Goal: Information Seeking & Learning: Learn about a topic

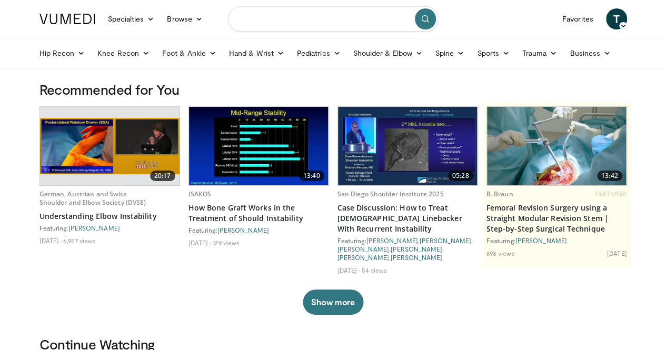
click at [298, 25] on input "Search topics, interventions" at bounding box center [333, 18] width 211 height 25
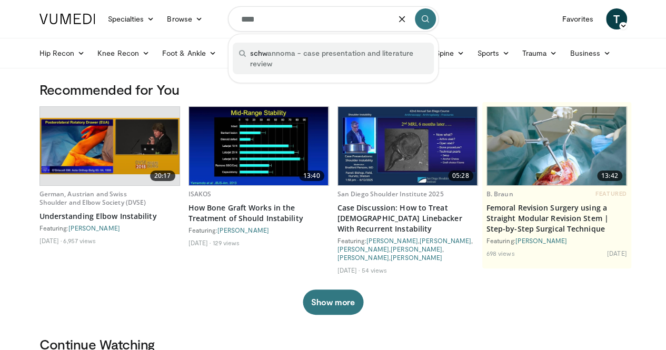
click at [298, 55] on span "schw annoma - case presentation and literature review" at bounding box center [338, 58] width 177 height 21
type input "**********"
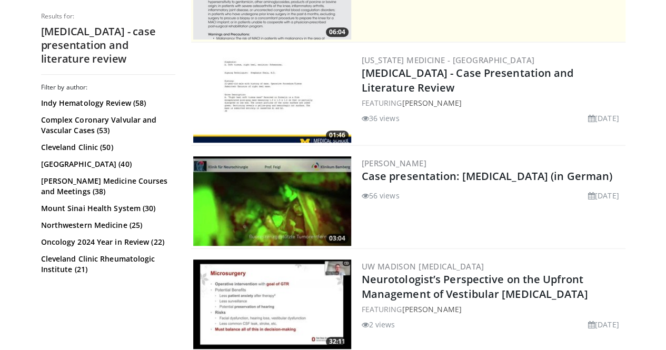
scroll to position [272, 0]
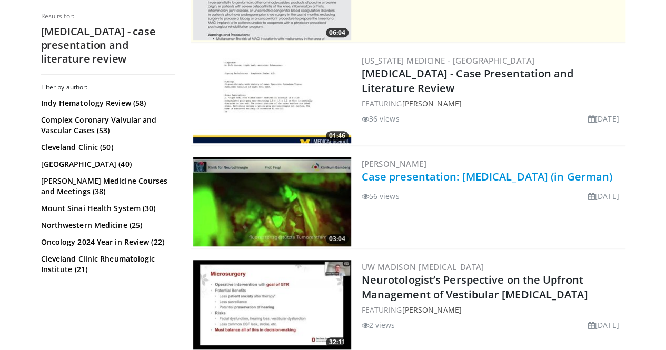
click at [414, 174] on link "Case presentation: Schwannoma (in German)" at bounding box center [487, 176] width 251 height 14
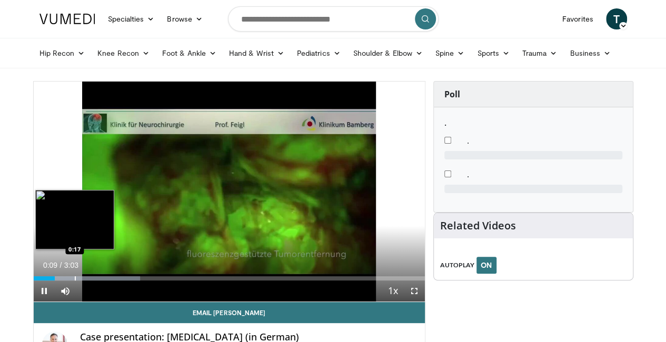
click at [75, 281] on div "Progress Bar" at bounding box center [75, 278] width 1 height 4
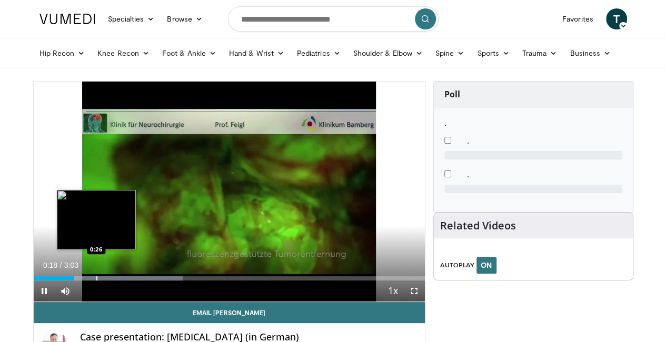
click at [96, 281] on div "Progress Bar" at bounding box center [96, 278] width 1 height 4
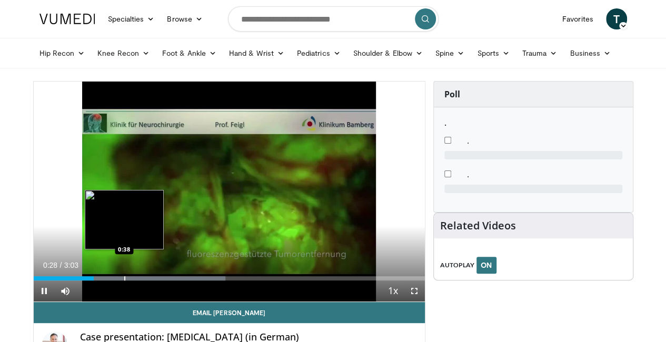
click at [124, 281] on div "Progress Bar" at bounding box center [124, 278] width 1 height 4
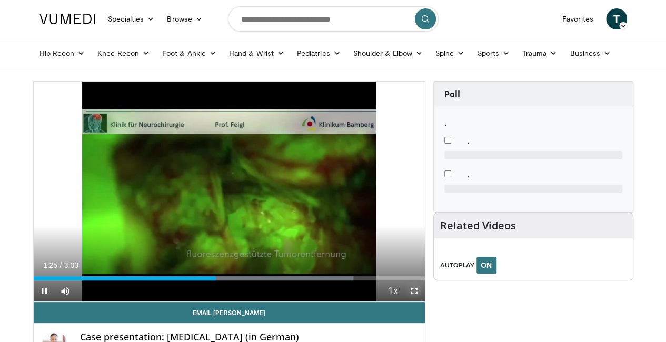
click at [421, 302] on span "Video Player" at bounding box center [414, 291] width 21 height 21
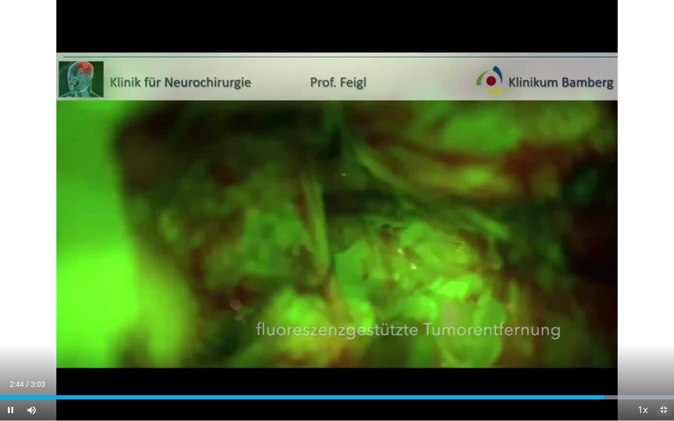
click at [662, 342] on span "Video Player" at bounding box center [663, 409] width 21 height 21
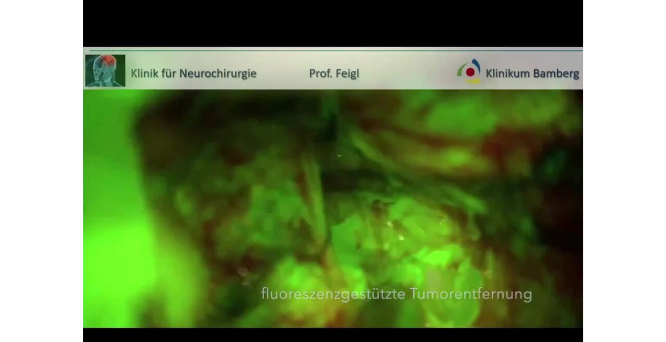
scroll to position [53, 0]
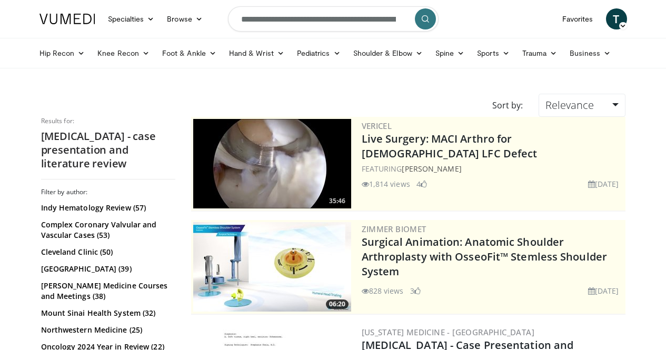
scroll to position [272, 0]
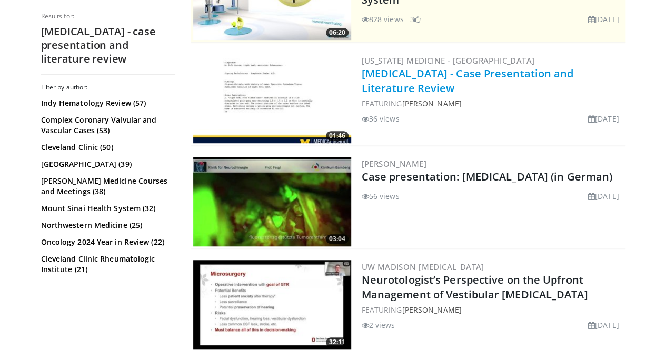
click at [468, 73] on link "Schwannoma - Case Presentation and Literature Review" at bounding box center [468, 80] width 212 height 29
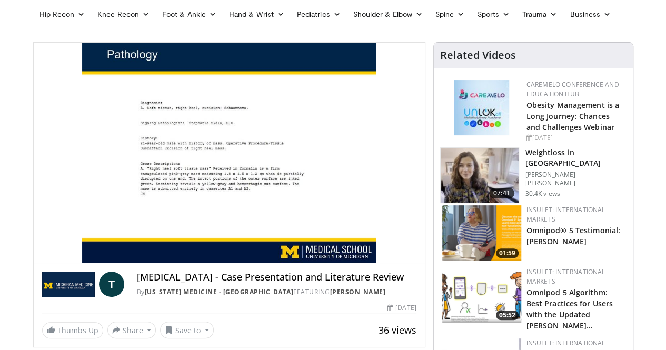
scroll to position [38, 0]
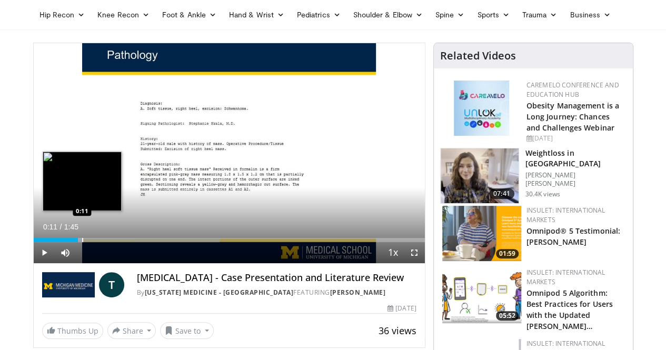
click at [82, 242] on div "Progress Bar" at bounding box center [82, 240] width 1 height 4
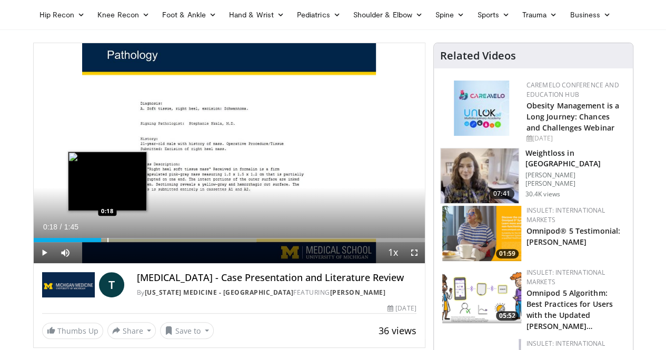
click at [107, 242] on div "Progress Bar" at bounding box center [107, 240] width 1 height 4
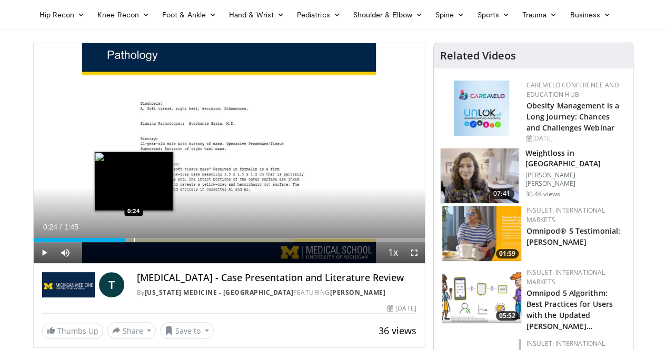
click at [134, 242] on div "Progress Bar" at bounding box center [134, 240] width 1 height 4
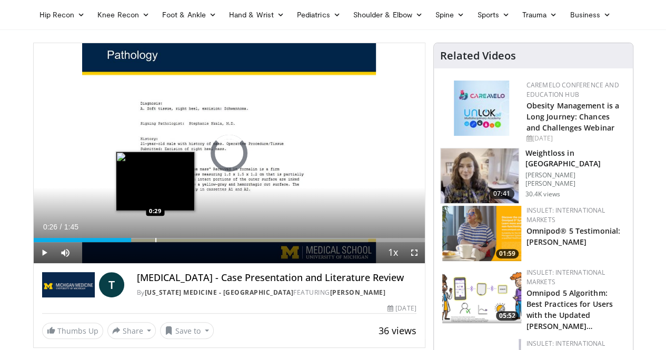
click at [155, 242] on div "Progress Bar" at bounding box center [155, 240] width 1 height 4
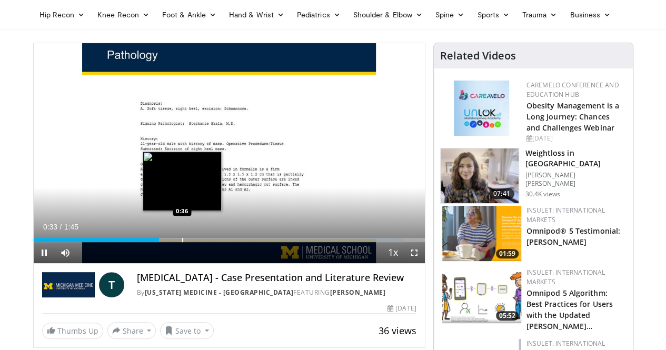
click at [182, 242] on div "Progress Bar" at bounding box center [182, 240] width 1 height 4
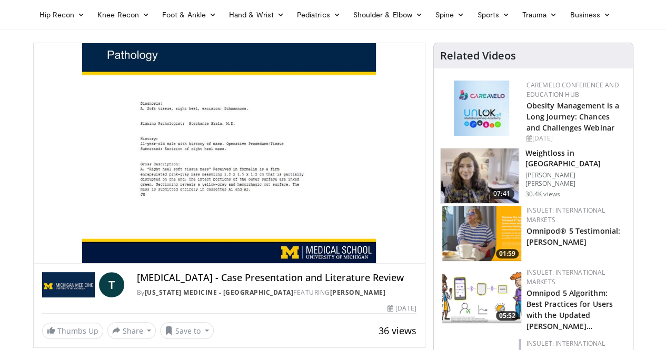
click at [175, 258] on video-js "**********" at bounding box center [229, 153] width 391 height 221
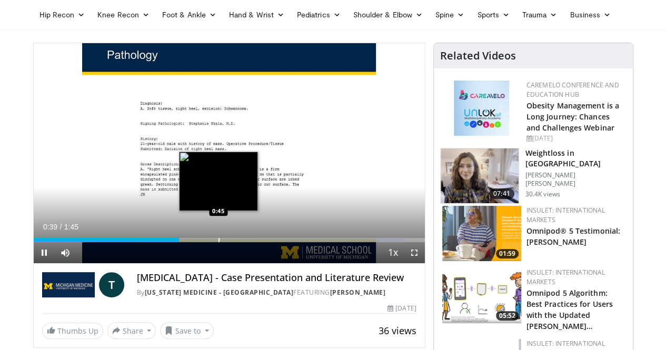
click at [218, 242] on div "Progress Bar" at bounding box center [218, 240] width 1 height 4
click at [213, 242] on div "Progress Bar" at bounding box center [213, 240] width 1 height 4
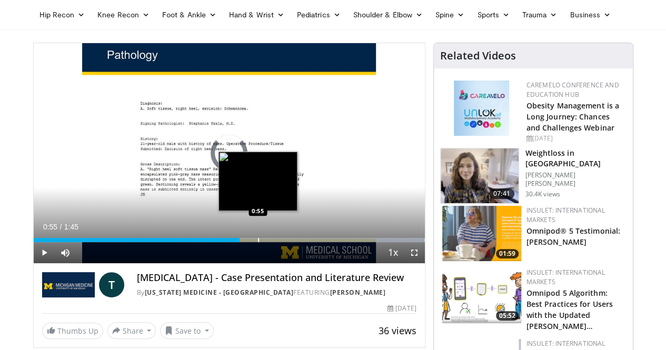
click at [258, 242] on div "Progress Bar" at bounding box center [258, 240] width 1 height 4
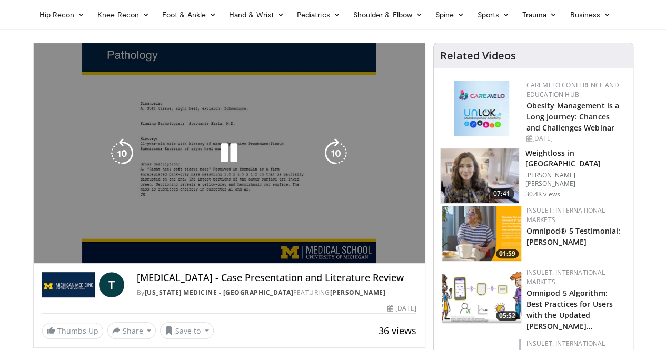
click at [255, 259] on video-js "**********" at bounding box center [229, 153] width 391 height 221
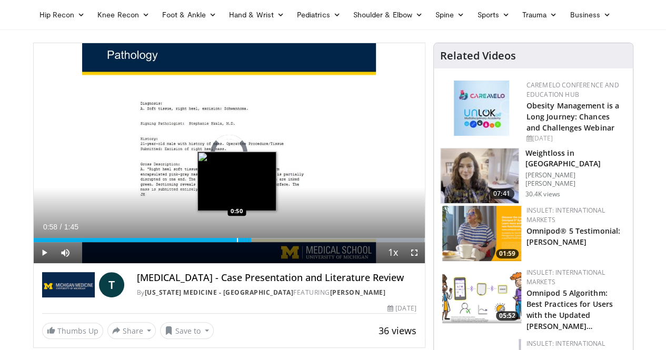
click at [209, 242] on div "0:58" at bounding box center [143, 240] width 218 height 4
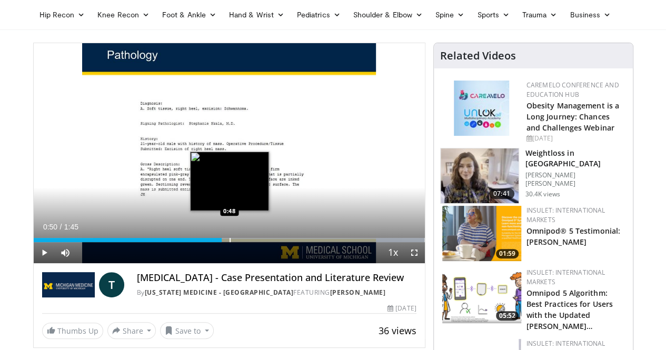
click at [229, 242] on div "Progress Bar" at bounding box center [229, 240] width 1 height 4
click at [223, 242] on div "Progress Bar" at bounding box center [223, 240] width 1 height 4
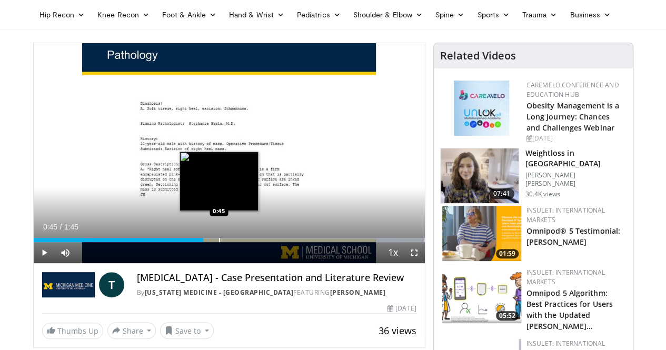
click at [219, 242] on div "Progress Bar" at bounding box center [219, 240] width 1 height 4
click at [186, 242] on div "0:46" at bounding box center [121, 240] width 174 height 4
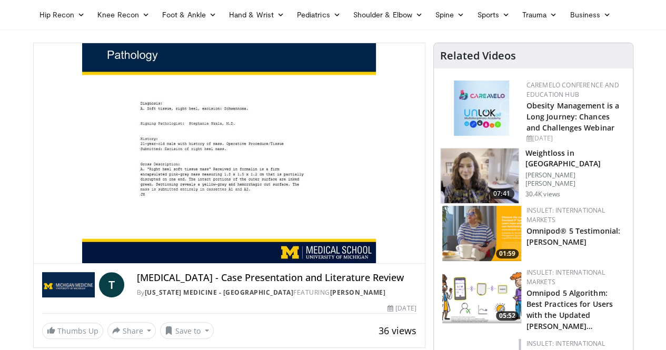
click at [180, 259] on div "10 seconds Tap to unmute" at bounding box center [229, 153] width 391 height 220
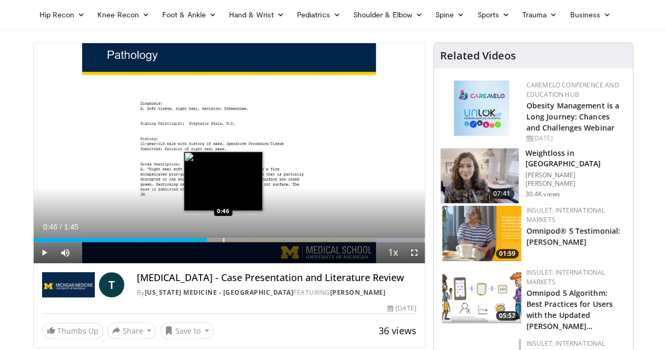
click at [196, 242] on div "Loaded : 100.00% 0:46 0:46" at bounding box center [229, 240] width 391 height 4
click at [232, 242] on div "Progress Bar" at bounding box center [232, 240] width 1 height 4
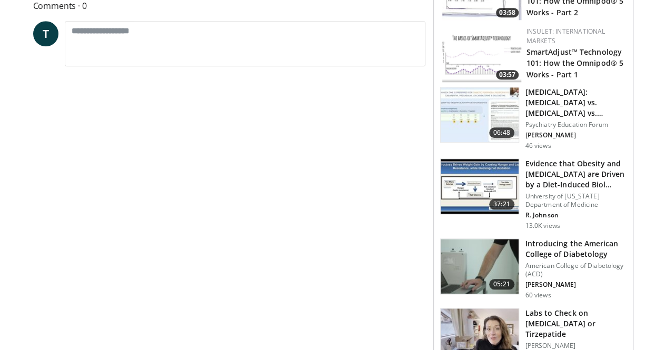
scroll to position [0, 0]
